Goal: Contribute content

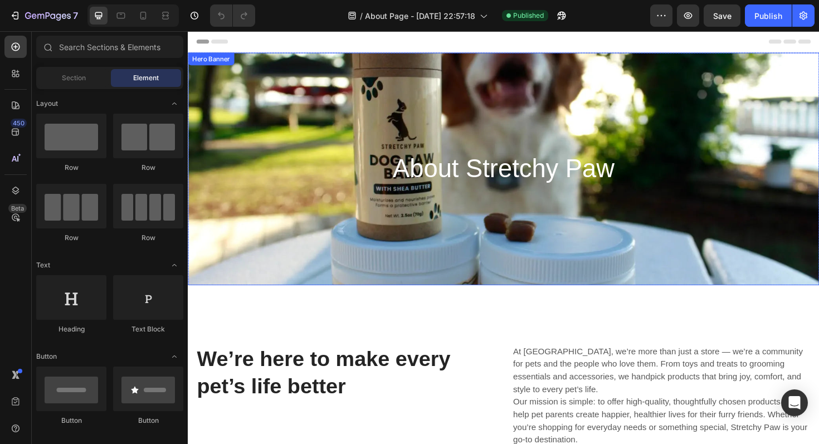
click at [596, 83] on div "About Stretchy Paw Heading Row" at bounding box center [522, 177] width 668 height 246
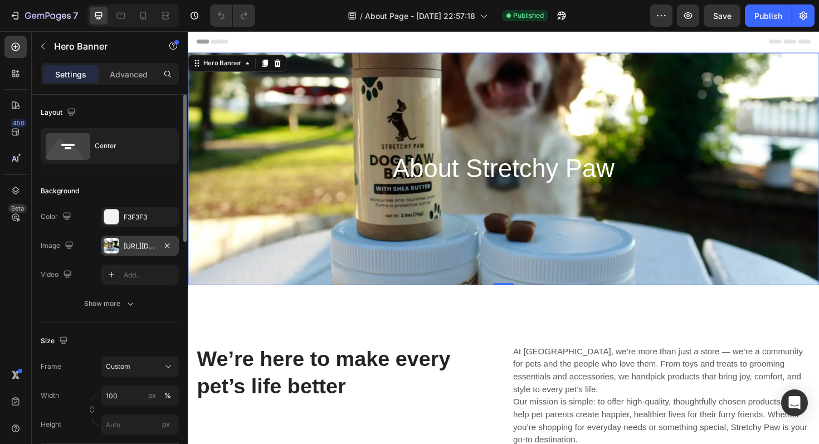
click at [110, 249] on div at bounding box center [112, 246] width 16 height 16
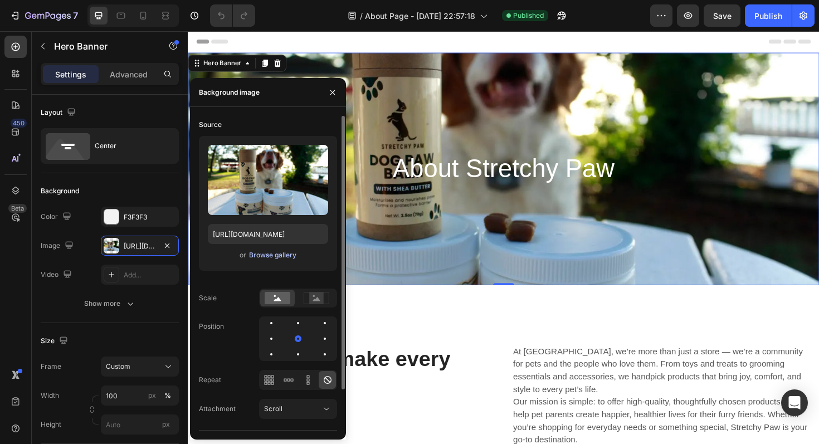
click at [264, 254] on div "Browse gallery" at bounding box center [272, 255] width 47 height 10
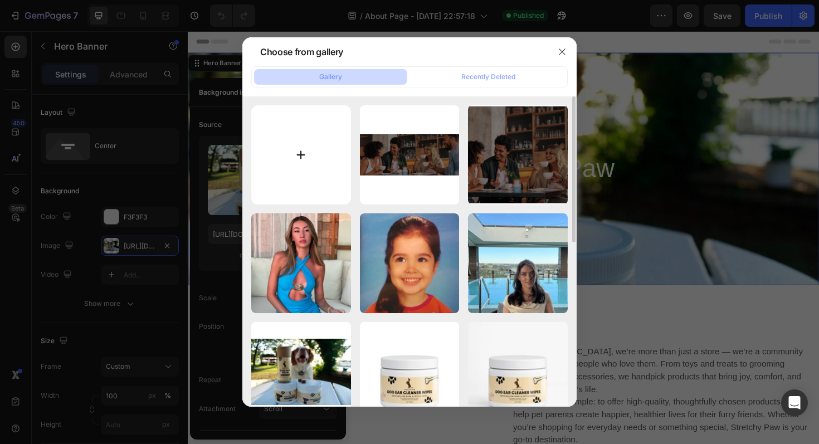
click at [300, 150] on input "file" at bounding box center [301, 155] width 100 height 100
type input "C:\fakepath\WhatsApp Image [DATE] 20.46.50.jpeg"
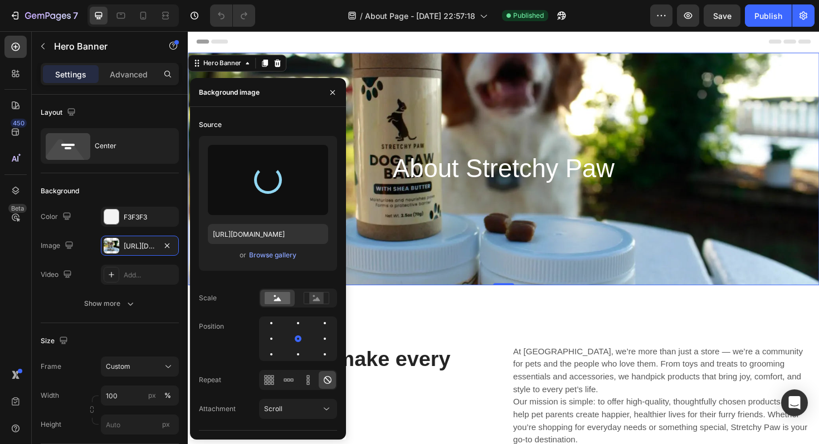
type input "[URL][DOMAIN_NAME]"
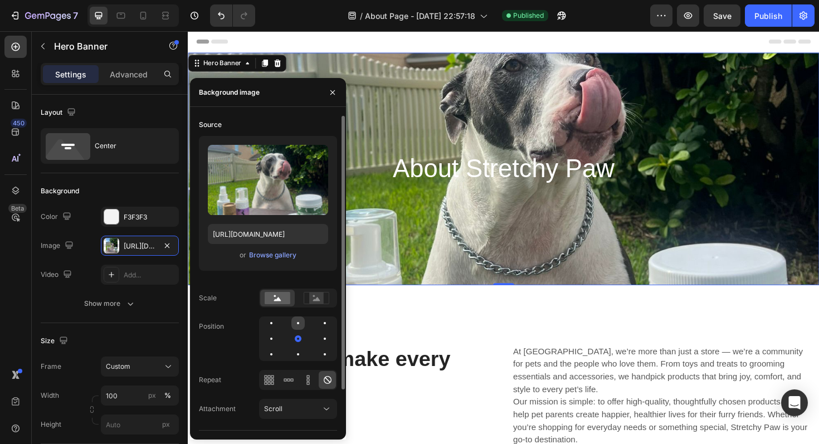
click at [318, 319] on div at bounding box center [324, 322] width 13 height 13
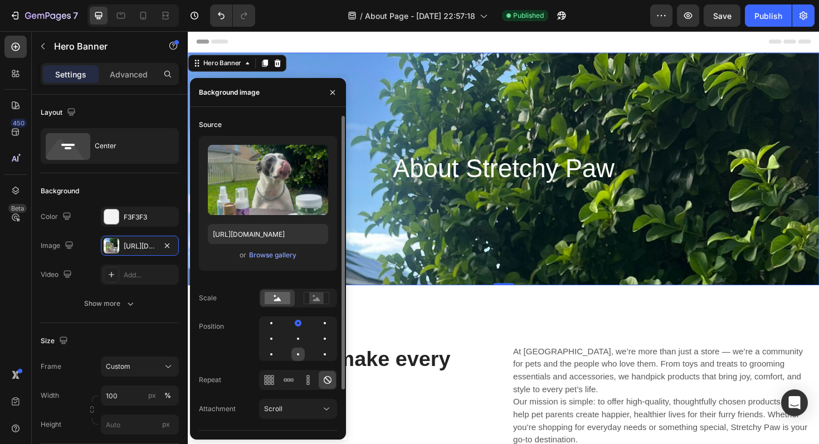
click at [318, 350] on div at bounding box center [324, 353] width 13 height 13
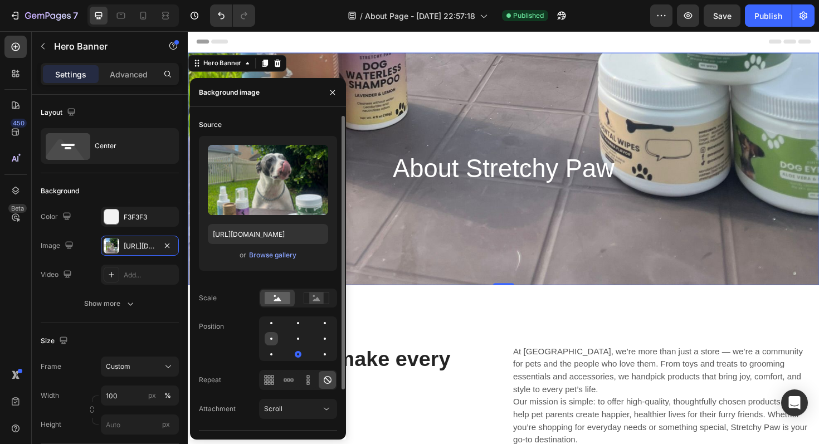
click at [291, 341] on div at bounding box center [297, 338] width 13 height 13
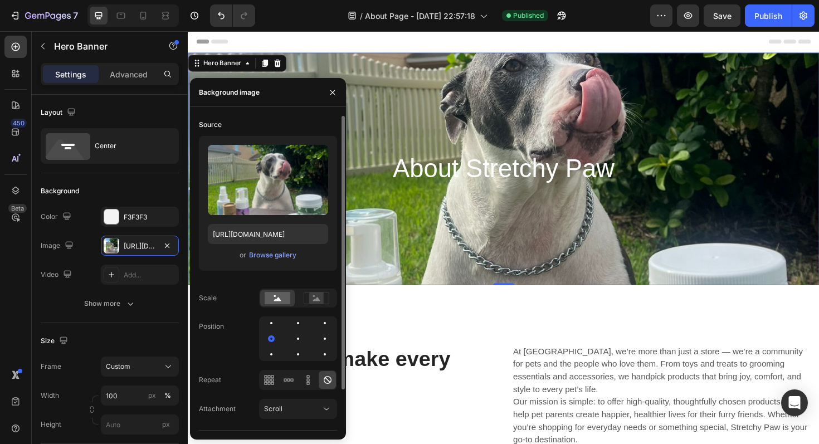
click at [306, 342] on div at bounding box center [298, 338] width 78 height 45
click at [318, 345] on div at bounding box center [324, 338] width 13 height 13
click at [317, 308] on div "Source Upload Image [URL][DOMAIN_NAME] or Browse gallery Scale Position Repeat …" at bounding box center [268, 273] width 138 height 315
click at [317, 305] on div at bounding box center [316, 298] width 35 height 17
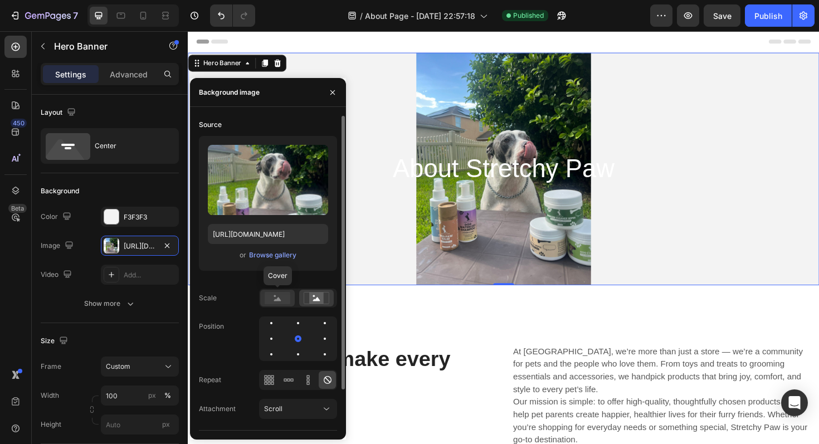
click at [272, 303] on rect at bounding box center [277, 298] width 26 height 12
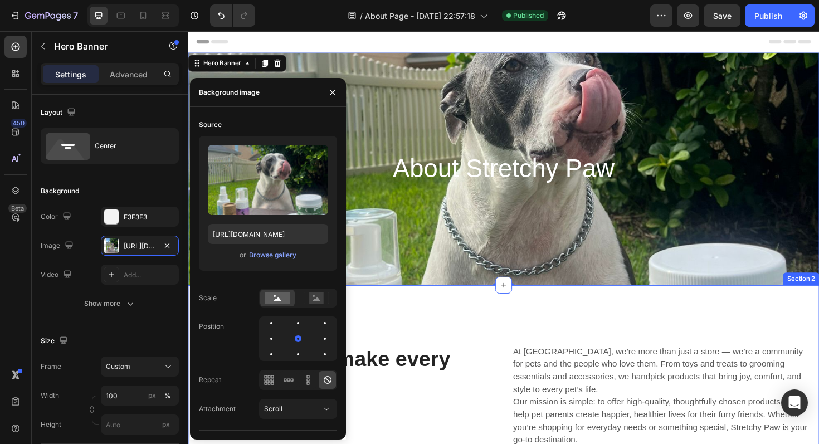
click at [414, 342] on div "We’re here to make every pet’s life better Heading At [GEOGRAPHIC_DATA], we’re …" at bounding box center [522, 447] width 668 height 294
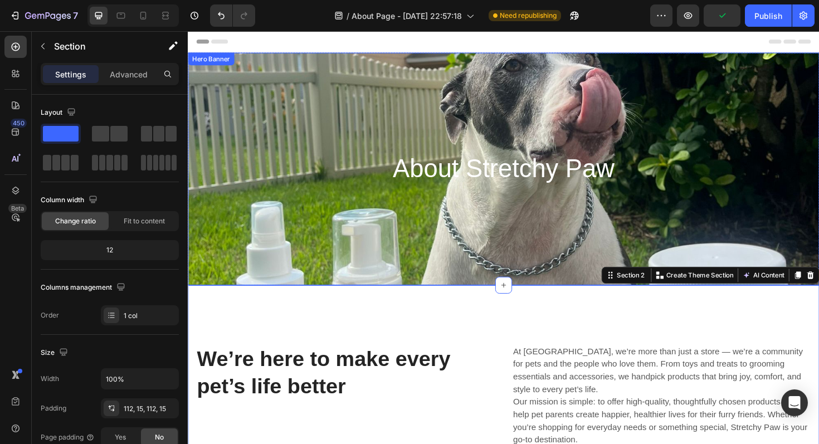
click at [435, 198] on div "About Stretchy Paw Heading Row" at bounding box center [522, 177] width 668 height 246
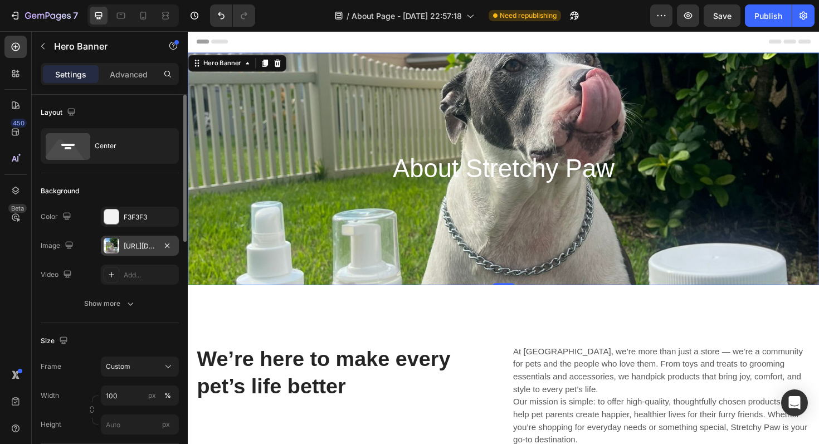
click at [133, 243] on div "[URL][DOMAIN_NAME]" at bounding box center [140, 246] width 32 height 10
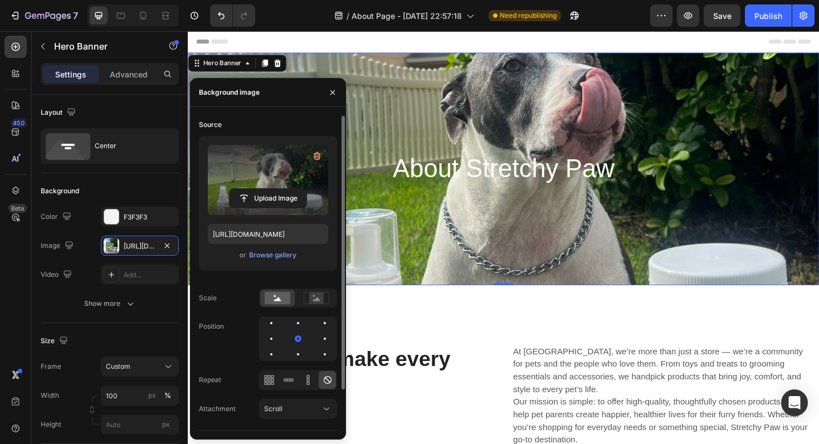
click at [266, 181] on label at bounding box center [268, 180] width 120 height 70
click at [266, 189] on input "file" at bounding box center [267, 198] width 77 height 19
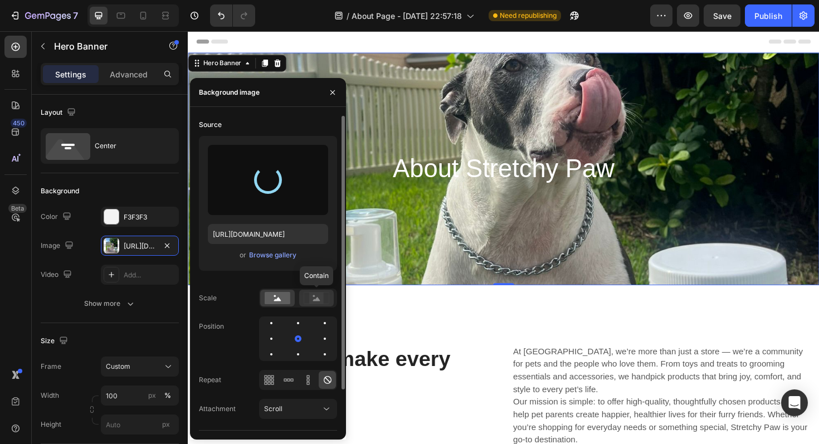
type input "[URL][DOMAIN_NAME]"
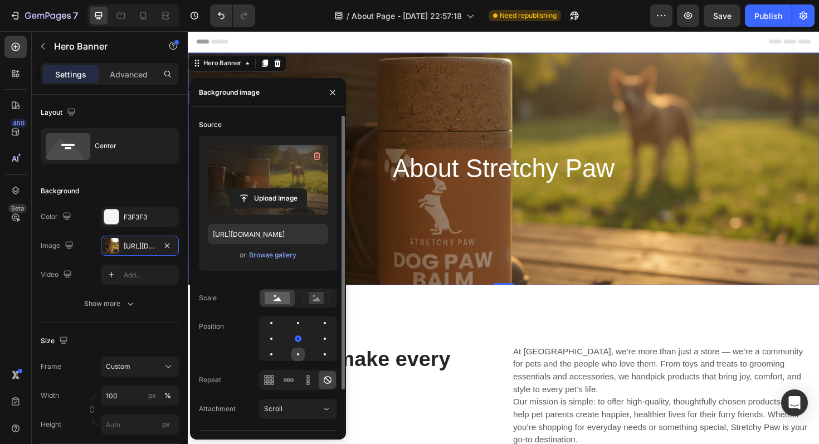
click at [318, 350] on div at bounding box center [324, 353] width 13 height 13
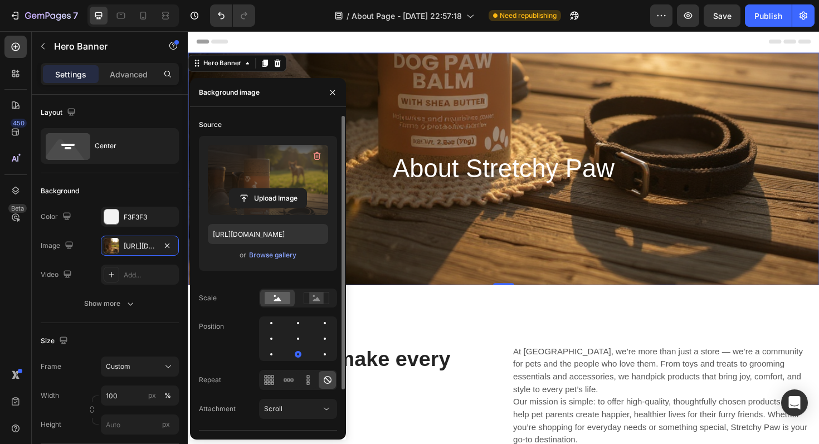
click at [281, 339] on div at bounding box center [298, 338] width 78 height 45
click at [291, 339] on div at bounding box center [297, 338] width 13 height 13
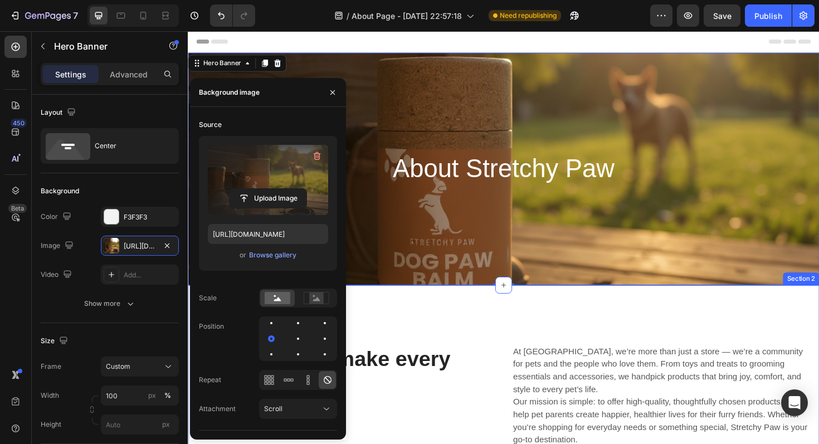
click at [663, 351] on div "We’re here to make every pet’s life better Heading At [GEOGRAPHIC_DATA], we’re …" at bounding box center [522, 447] width 668 height 294
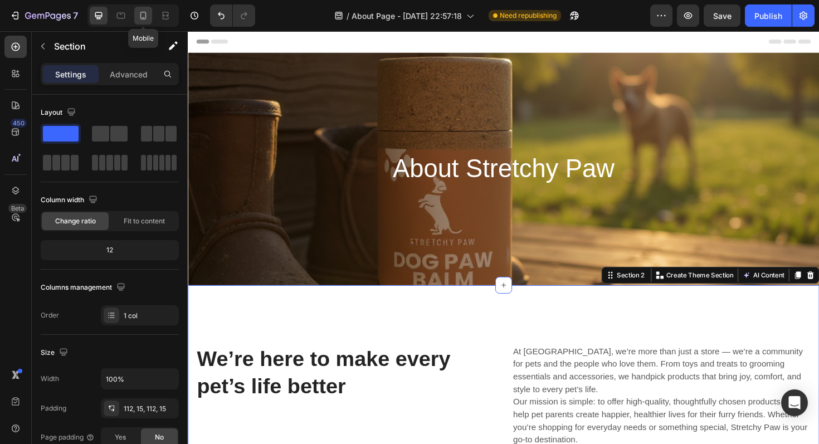
click at [140, 21] on div at bounding box center [143, 16] width 18 height 18
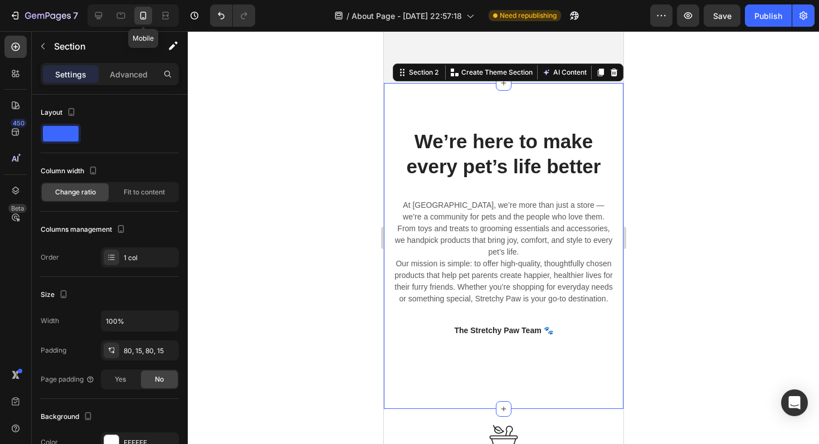
scroll to position [183, 0]
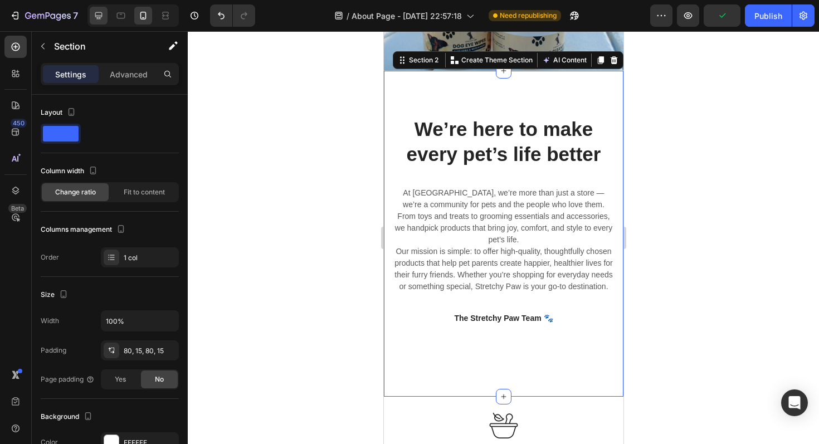
click at [105, 17] on div at bounding box center [99, 16] width 18 height 18
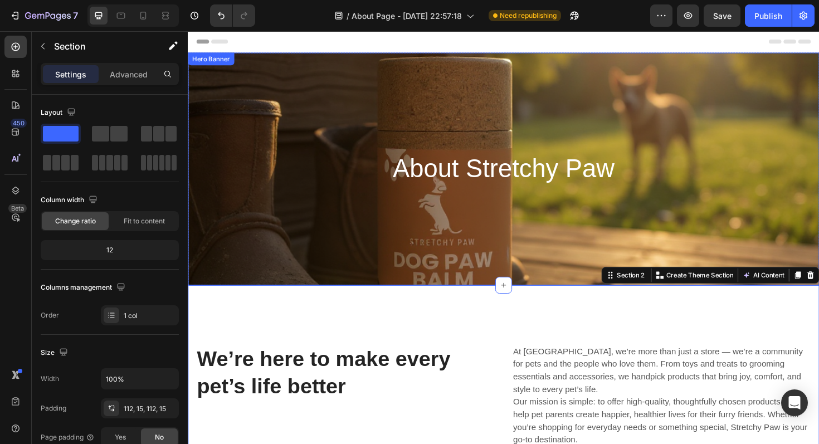
click at [260, 146] on div "About Stretchy Paw Heading Row" at bounding box center [522, 177] width 668 height 246
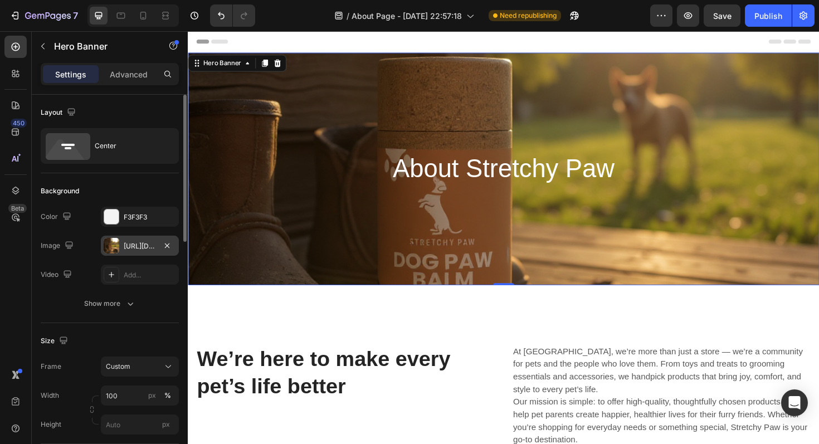
click at [139, 241] on div "[URL][DOMAIN_NAME]" at bounding box center [140, 246] width 32 height 10
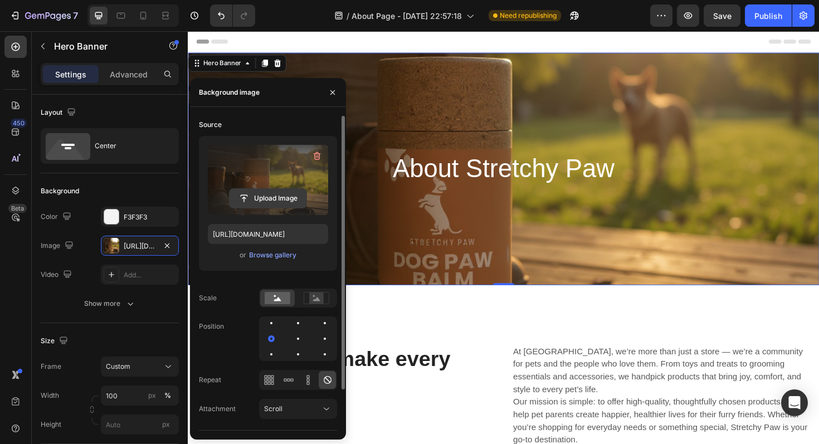
click at [270, 195] on input "file" at bounding box center [267, 198] width 77 height 19
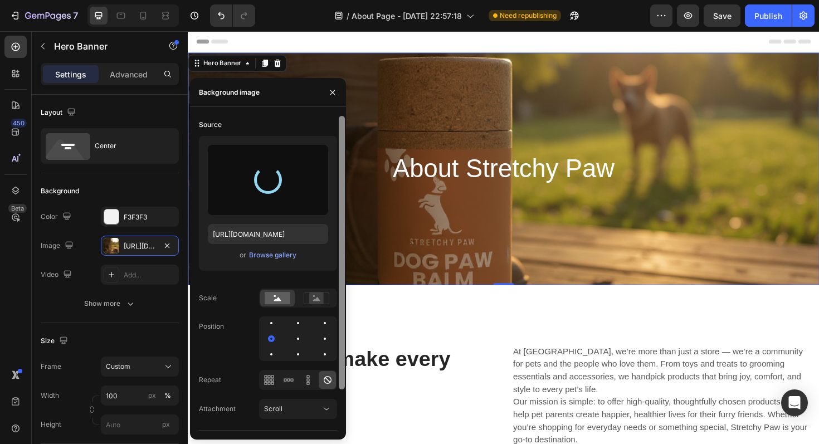
type input "[URL][DOMAIN_NAME]"
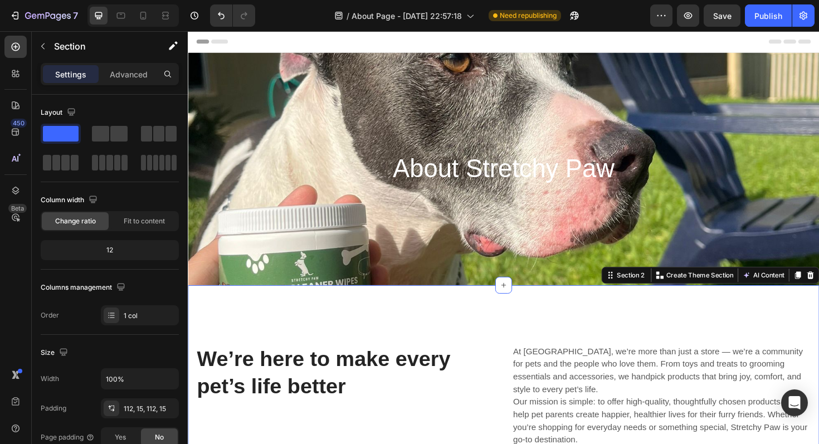
click at [428, 307] on div "We’re here to make every pet’s life better Heading At [GEOGRAPHIC_DATA], we’re …" at bounding box center [522, 447] width 668 height 294
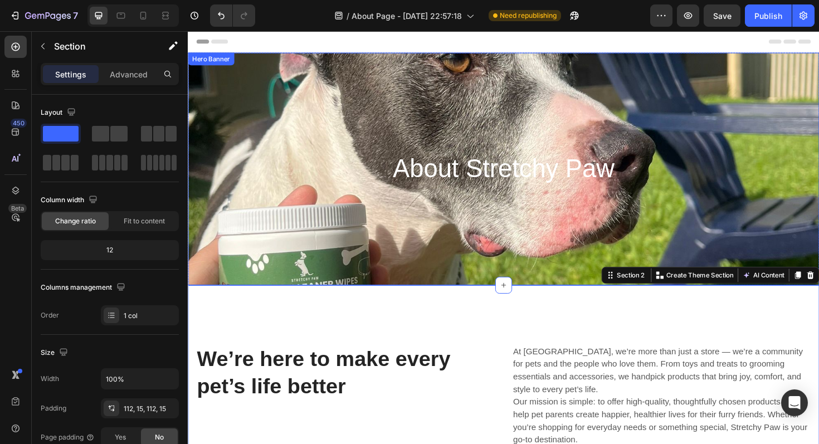
click at [424, 260] on div "About Stretchy Paw Heading Row" at bounding box center [522, 177] width 668 height 246
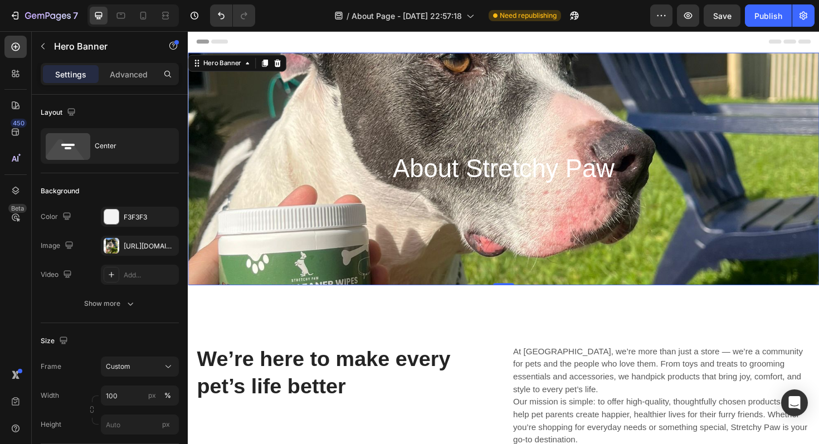
click at [295, 115] on div "About Stretchy Paw Heading Row" at bounding box center [522, 177] width 668 height 246
click at [134, 247] on div "[URL][DOMAIN_NAME]" at bounding box center [140, 246] width 32 height 10
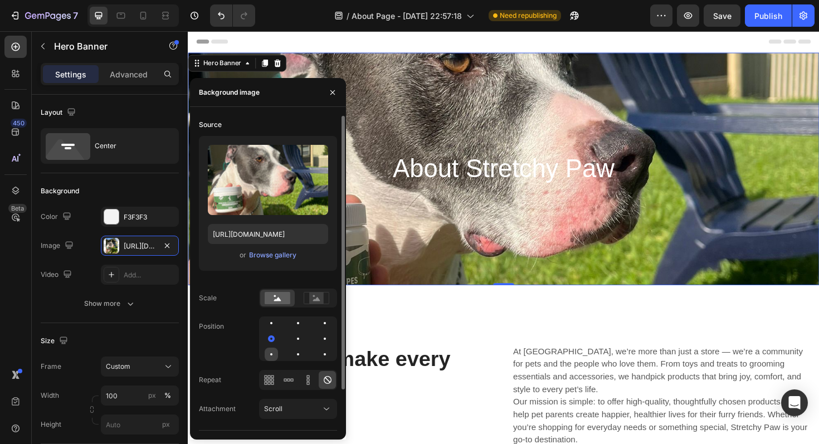
click at [291, 351] on div at bounding box center [297, 353] width 13 height 13
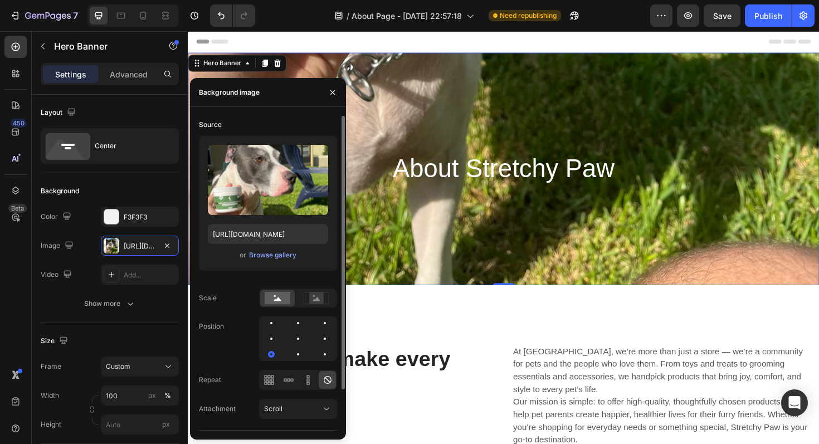
click at [299, 345] on div at bounding box center [298, 338] width 78 height 45
click at [318, 337] on div at bounding box center [324, 338] width 13 height 13
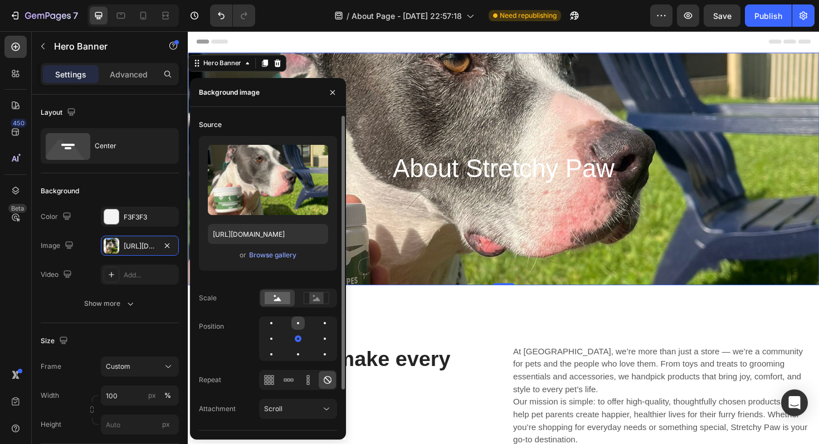
click at [318, 329] on div at bounding box center [324, 322] width 13 height 13
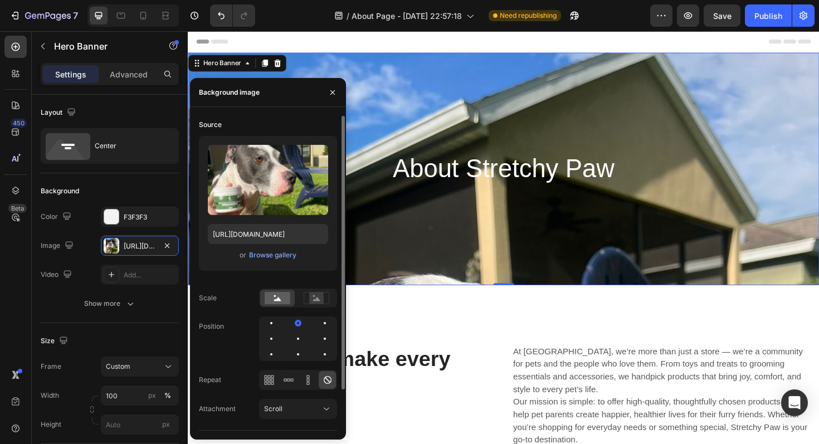
click at [305, 355] on div at bounding box center [298, 338] width 78 height 45
click at [315, 297] on rect at bounding box center [316, 297] width 14 height 11
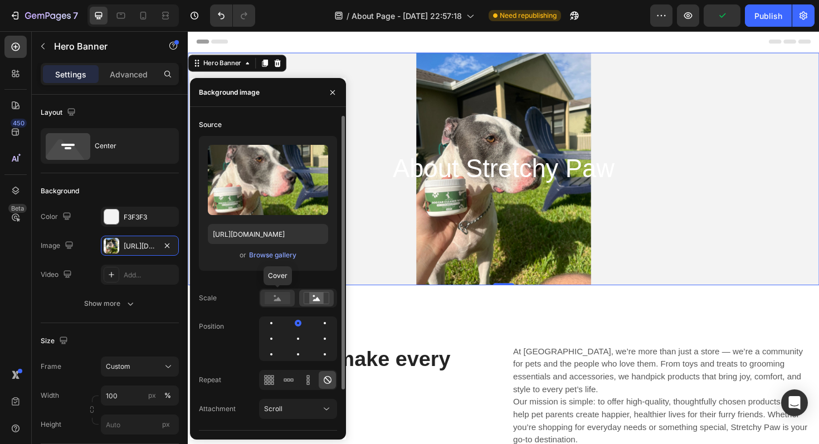
click at [280, 297] on rect at bounding box center [277, 298] width 26 height 12
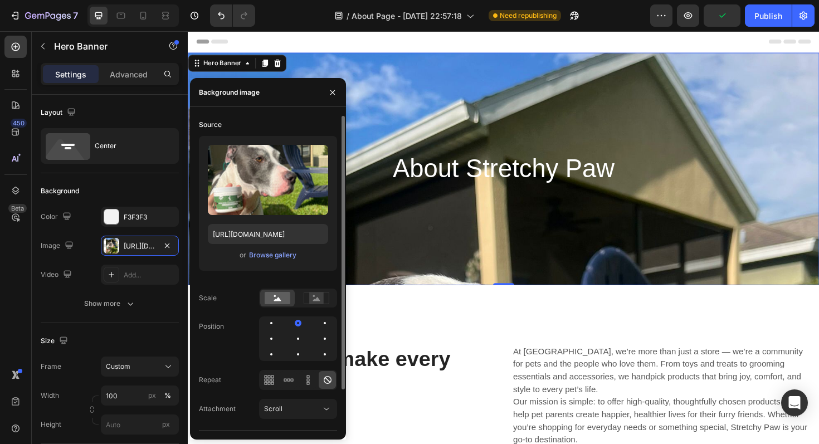
click at [291, 346] on div at bounding box center [298, 338] width 78 height 45
click at [292, 347] on div at bounding box center [298, 338] width 78 height 45
click at [318, 352] on div at bounding box center [324, 353] width 13 height 13
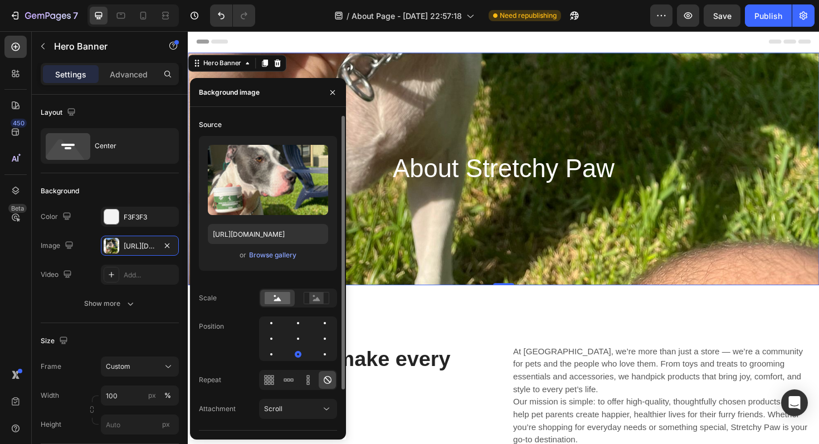
click at [305, 323] on div at bounding box center [298, 338] width 78 height 45
click at [305, 334] on div at bounding box center [298, 338] width 78 height 45
click at [304, 335] on div at bounding box center [298, 338] width 78 height 45
click at [318, 338] on div at bounding box center [324, 338] width 13 height 13
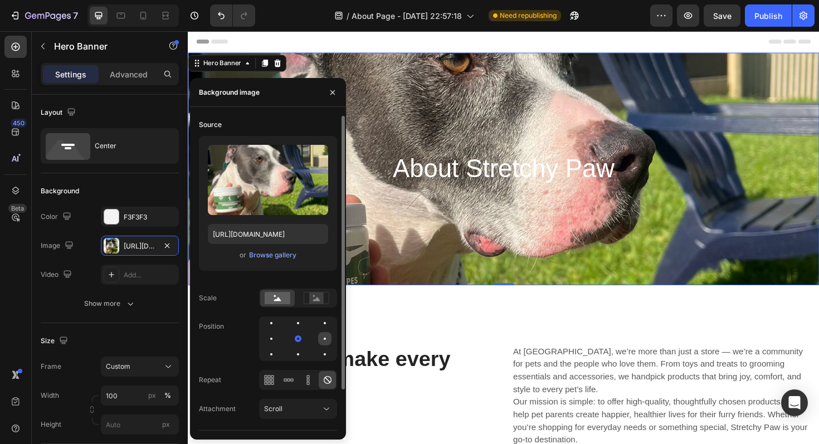
click at [278, 347] on div at bounding box center [270, 353] width 13 height 13
click at [291, 332] on div at bounding box center [297, 338] width 13 height 13
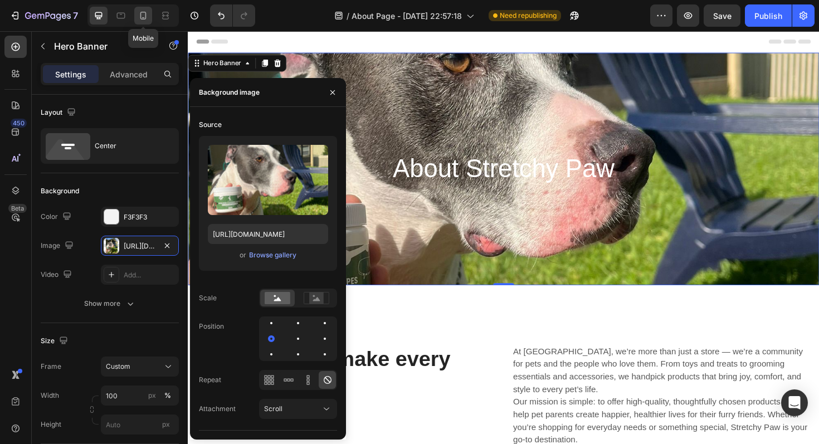
click at [144, 22] on div at bounding box center [143, 16] width 18 height 18
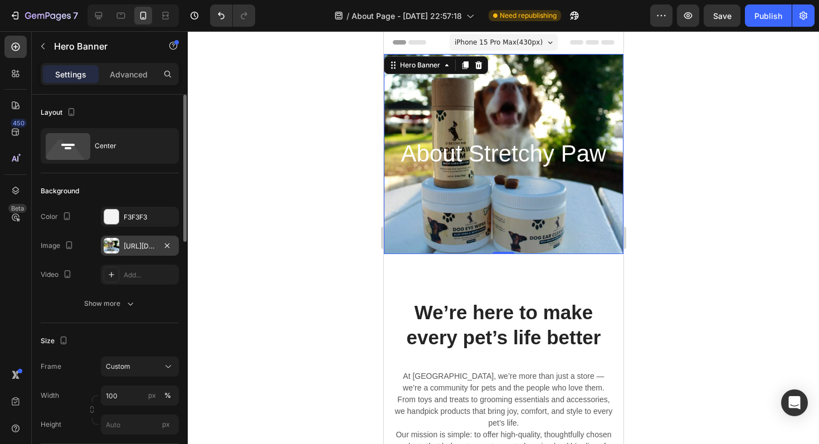
click at [143, 238] on div "[URL][DOMAIN_NAME]" at bounding box center [140, 246] width 78 height 20
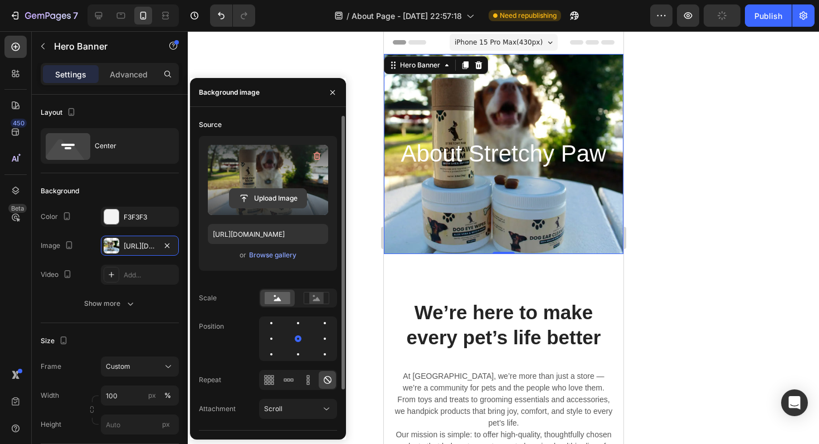
click at [258, 197] on input "file" at bounding box center [267, 198] width 77 height 19
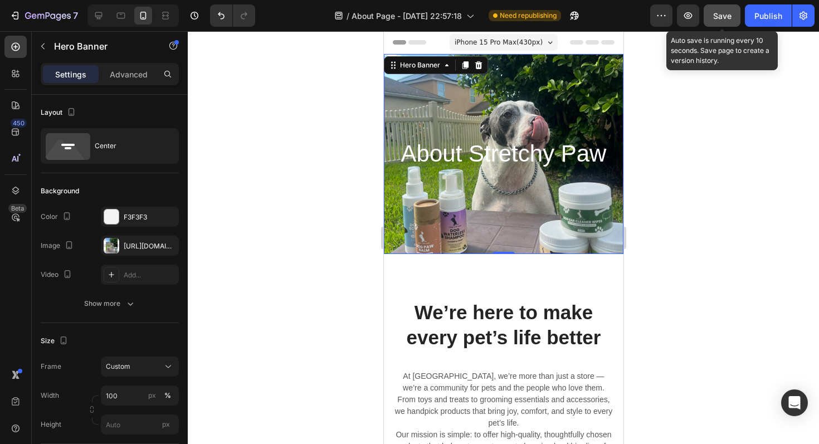
click at [728, 22] on button "Save" at bounding box center [721, 15] width 37 height 22
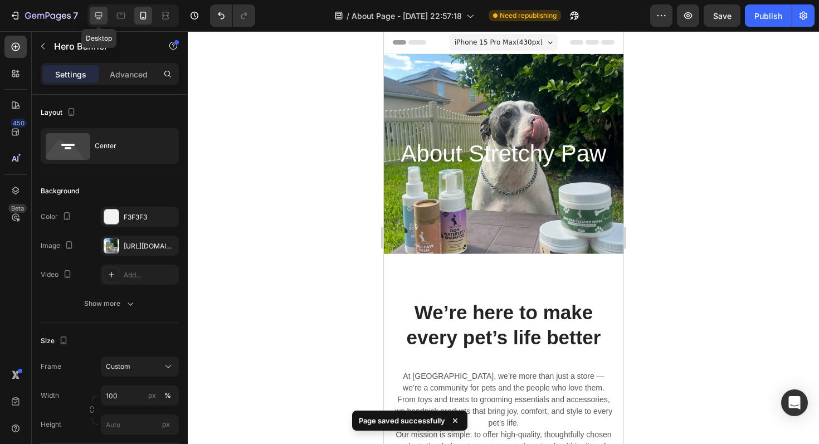
click at [100, 12] on icon at bounding box center [98, 15] width 7 height 7
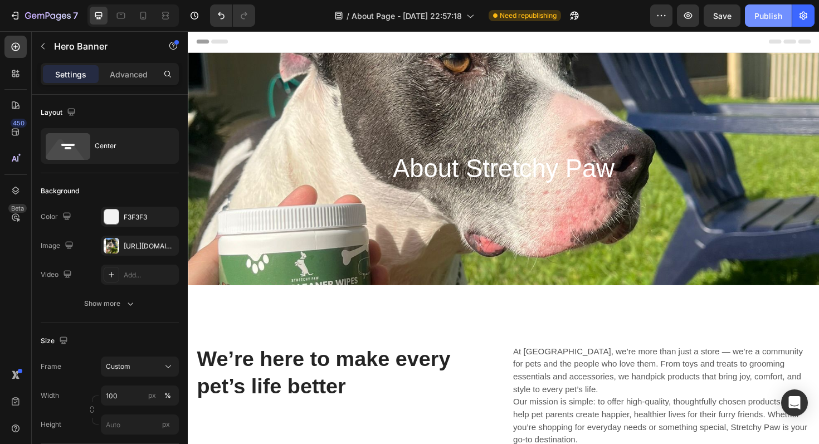
click at [770, 14] on div "Publish" at bounding box center [768, 16] width 28 height 12
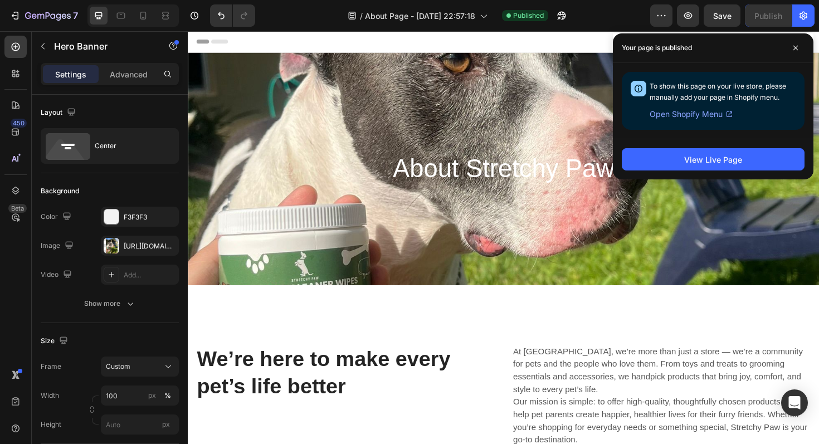
click at [229, 154] on div "About Stretchy Paw Heading Row" at bounding box center [522, 177] width 668 height 246
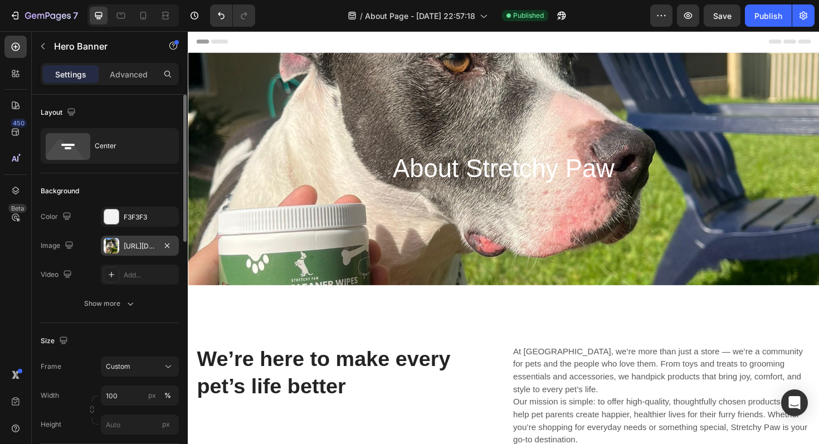
click at [135, 244] on div "[URL][DOMAIN_NAME]" at bounding box center [140, 246] width 32 height 10
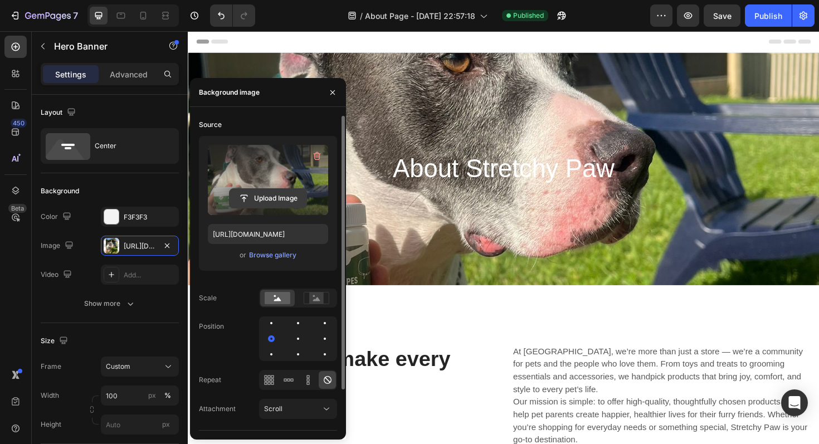
click at [250, 193] on input "file" at bounding box center [267, 198] width 77 height 19
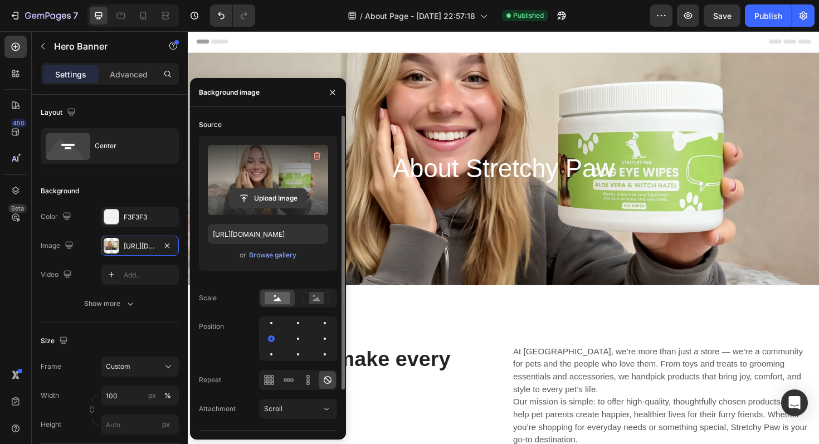
click at [266, 190] on input "file" at bounding box center [267, 198] width 77 height 19
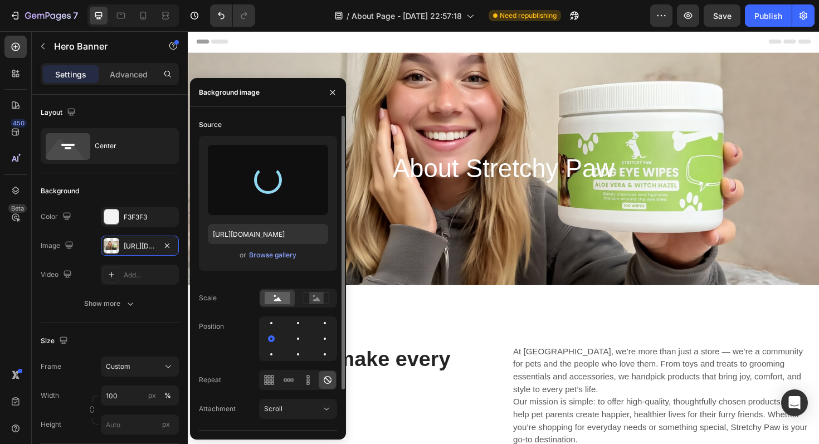
type input "[URL][DOMAIN_NAME]"
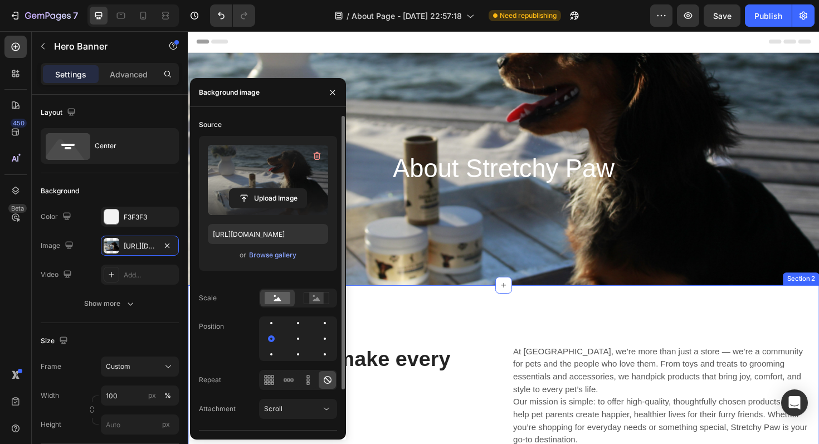
click at [532, 320] on div "We’re here to make every pet’s life better Heading At [GEOGRAPHIC_DATA], we’re …" at bounding box center [522, 447] width 668 height 294
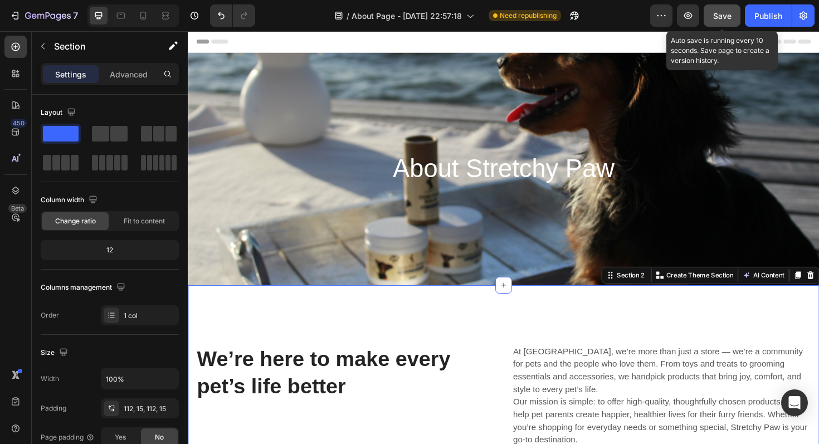
click at [728, 16] on span "Save" at bounding box center [722, 15] width 18 height 9
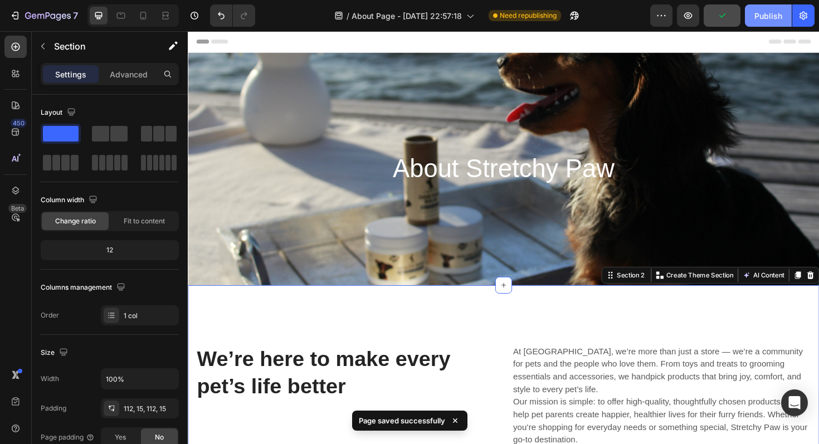
click at [770, 17] on div "Publish" at bounding box center [768, 16] width 28 height 12
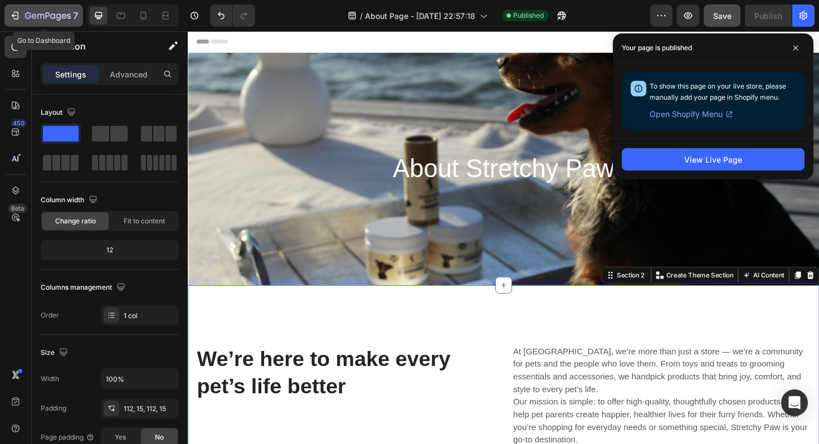
click at [14, 9] on div "7" at bounding box center [43, 15] width 68 height 13
